Goal: Information Seeking & Learning: Learn about a topic

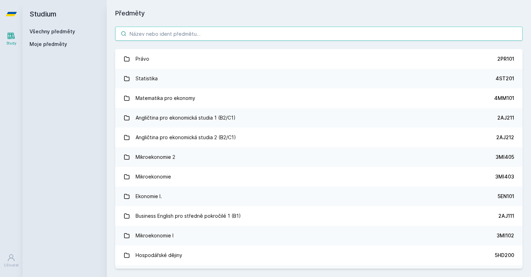
click at [334, 31] on input "search" at bounding box center [318, 34] width 407 height 14
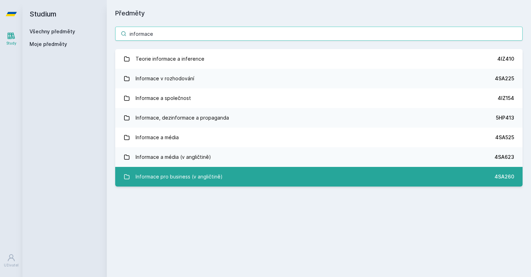
type input "informace"
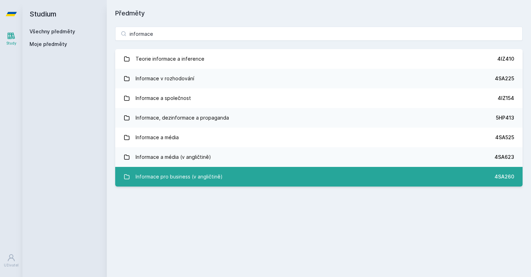
click at [183, 176] on div "Informace pro business (v angličtině)" at bounding box center [179, 177] width 87 height 14
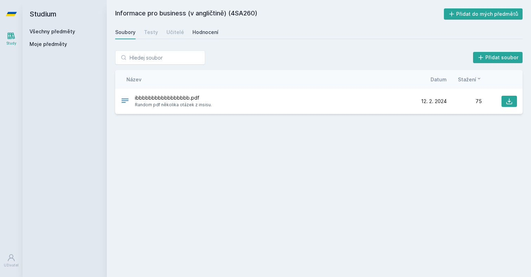
click at [199, 32] on div "Hodnocení" at bounding box center [205, 32] width 26 height 7
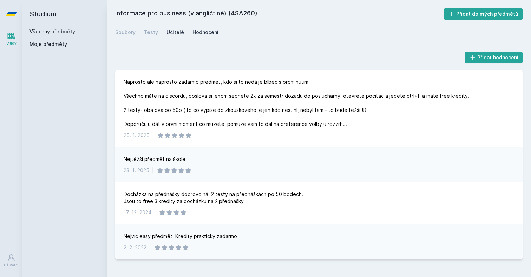
click at [167, 34] on div "Učitelé" at bounding box center [175, 32] width 18 height 7
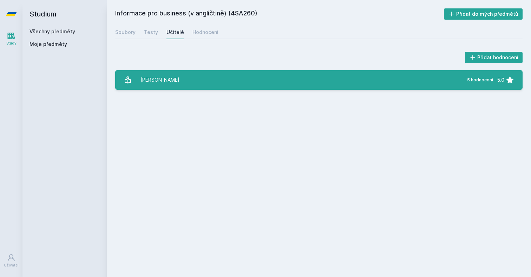
click at [186, 77] on link "Sudzina František 5 hodnocení 5.0" at bounding box center [318, 80] width 407 height 20
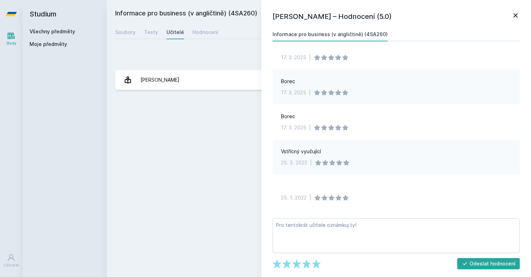
click at [519, 12] on icon at bounding box center [515, 15] width 8 height 8
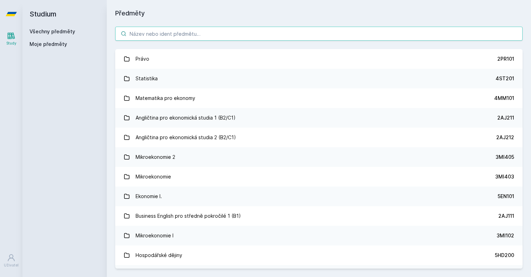
click at [179, 29] on input "search" at bounding box center [318, 34] width 407 height 14
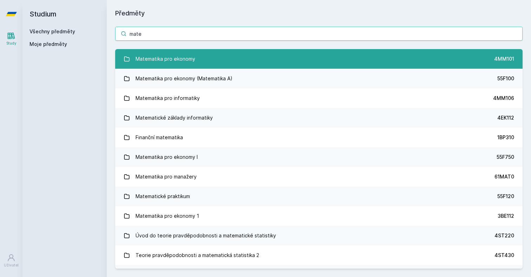
type input "mate"
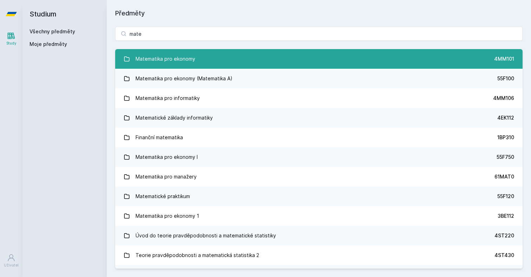
click at [164, 64] on div "Matematika pro ekonomy" at bounding box center [166, 59] width 60 height 14
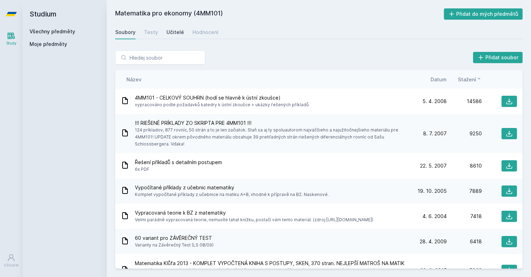
click at [179, 34] on div "Učitelé" at bounding box center [175, 32] width 18 height 7
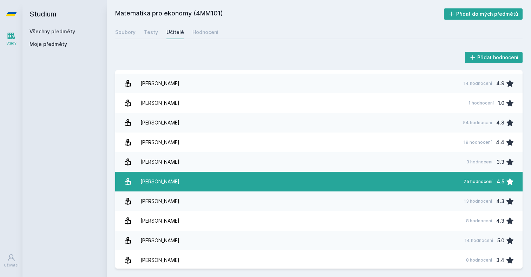
scroll to position [410, 0]
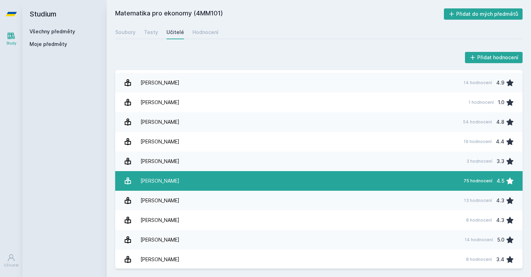
click at [148, 183] on div "Otavová Miroslava" at bounding box center [159, 181] width 39 height 14
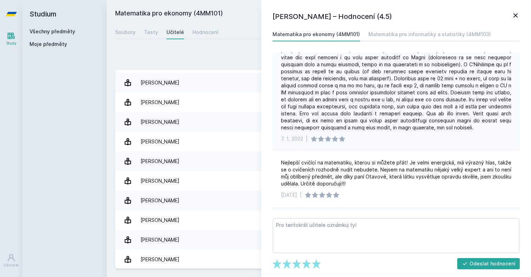
scroll to position [417, 0]
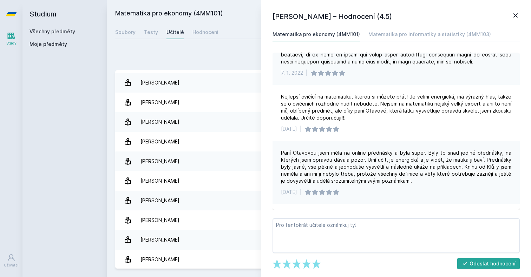
click at [514, 15] on icon at bounding box center [515, 15] width 8 height 8
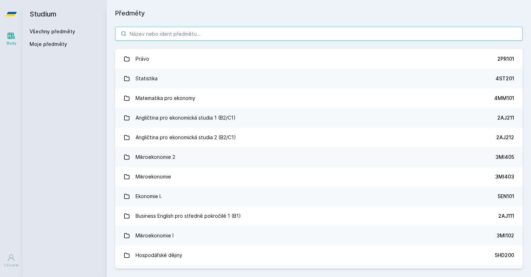
click at [365, 30] on input "search" at bounding box center [318, 34] width 407 height 14
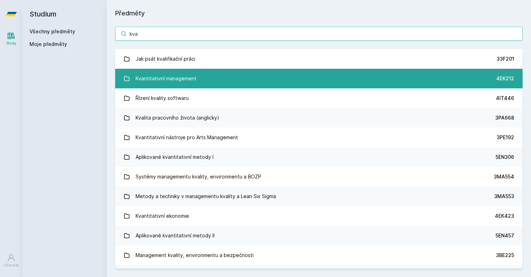
type input "kva"
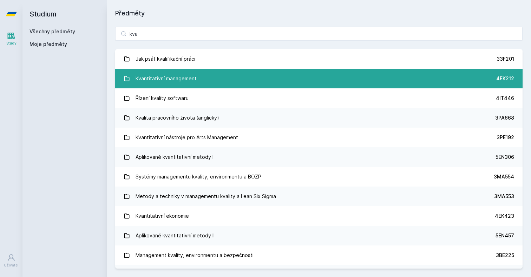
click at [301, 84] on link "Kvantitativní management 4EK212" at bounding box center [318, 79] width 407 height 20
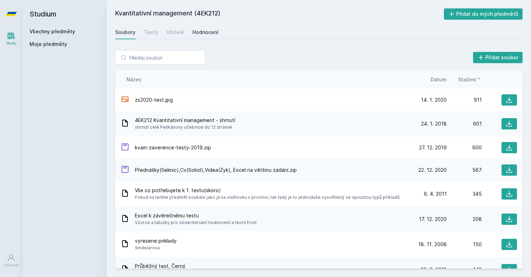
click at [203, 31] on div "Hodnocení" at bounding box center [205, 32] width 26 height 7
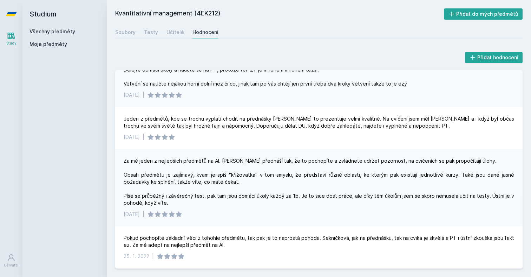
scroll to position [230, 0]
